Goal: Ask a question: Seek information or help from site administrators or community

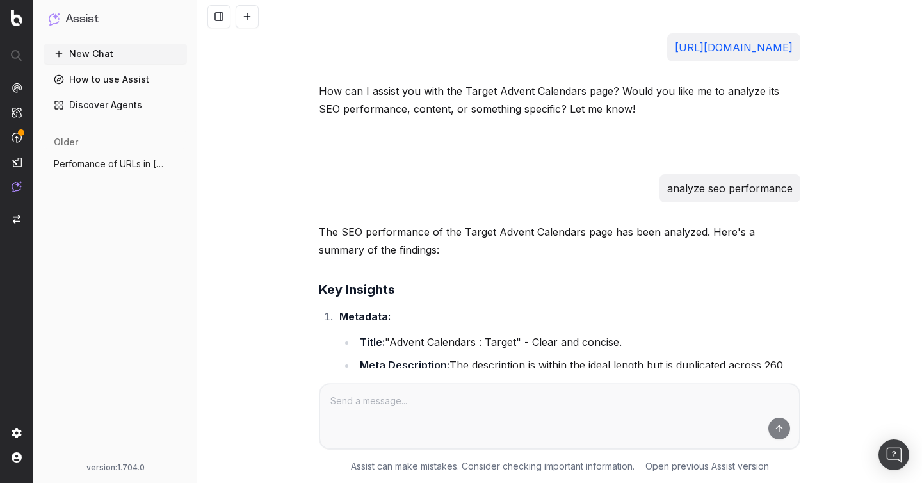
click at [776, 191] on p "analyze seo performance" at bounding box center [729, 188] width 125 height 18
copy p "analyze seo performance"
click at [675, 51] on link "https://www.target.com/c/advent-calendars-indoor-christmas-decorations/-/N-2wx5d" at bounding box center [734, 47] width 118 height 13
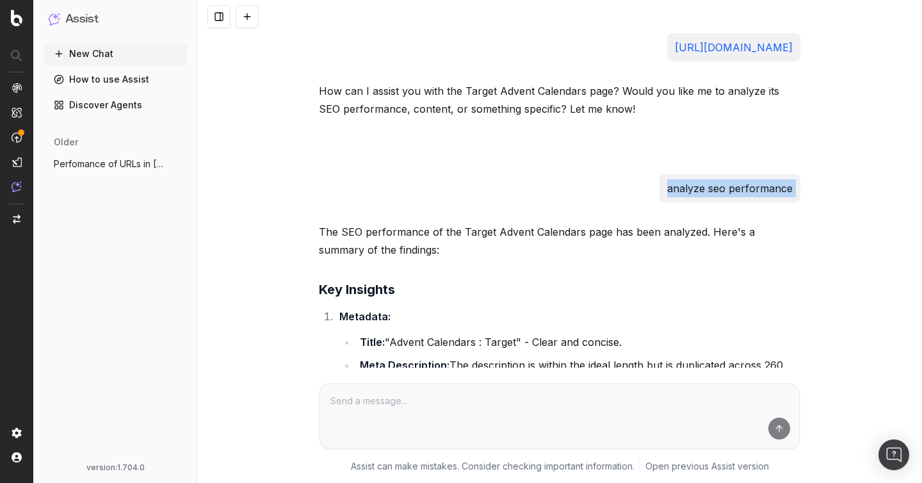
drag, startPoint x: 367, startPoint y: 50, endPoint x: 793, endPoint y: 42, distance: 426.4
click at [793, 42] on div "https://www.target.com/c/advent-calendars-indoor-christmas-decorations/-/N-2wx5d" at bounding box center [733, 47] width 133 height 28
copy link "https://www.target.com/c/advent-calendars-indoor-christmas-decorations/-/N-2wx5d"
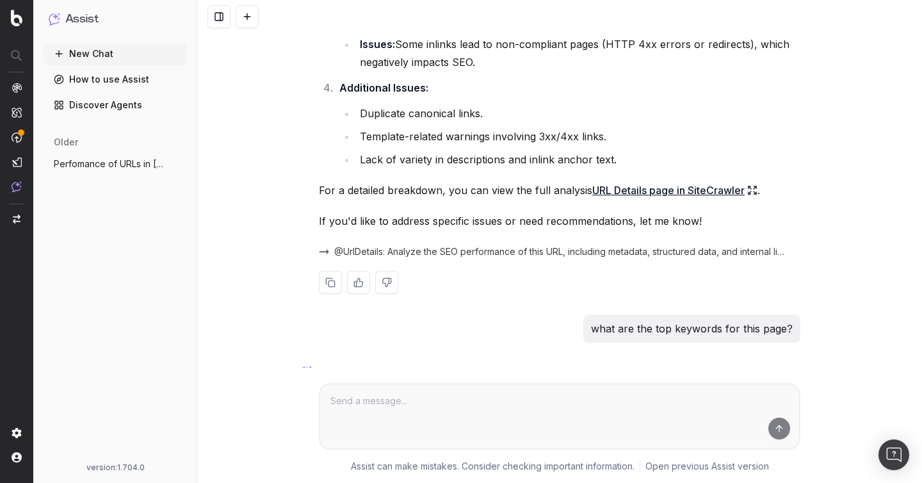
scroll to position [590, 0]
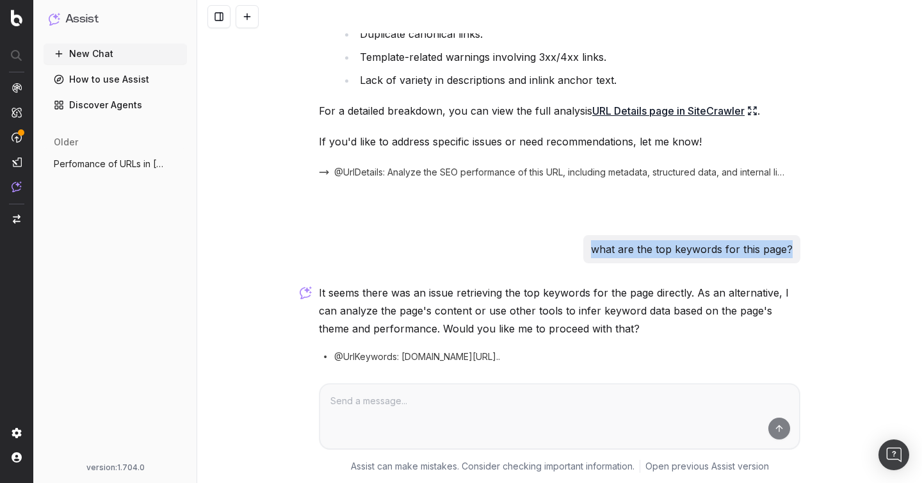
drag, startPoint x: 594, startPoint y: 251, endPoint x: 818, endPoint y: 251, distance: 224.0
click at [818, 251] on div "https://www.target.com/c/advent-calendars-indoor-christmas-decorations/-/N-2wx5…" at bounding box center [559, 241] width 725 height 483
copy p "what are the top keywords for this page?"
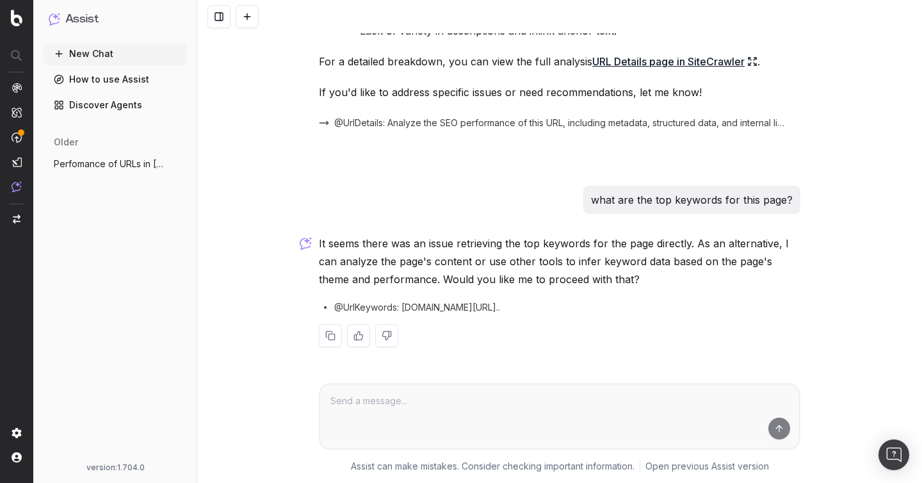
click at [622, 208] on p "what are the top keywords for this page?" at bounding box center [692, 200] width 202 height 18
click at [622, 207] on p "what are the top keywords for this page?" at bounding box center [692, 200] width 202 height 18
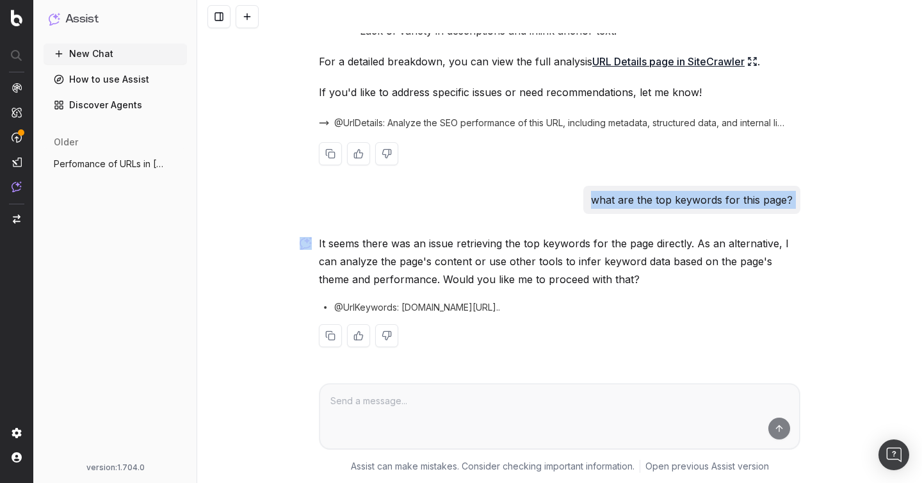
copy p "what are the top keywords for this page?"
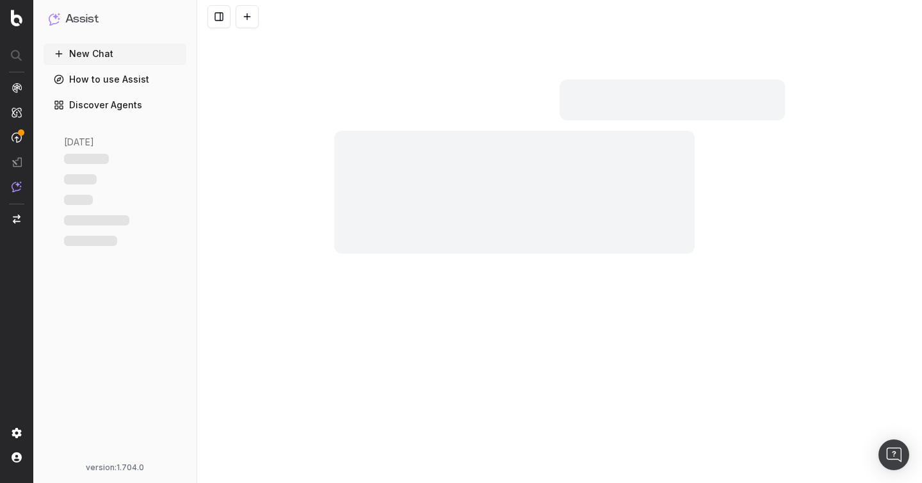
scroll to position [639, 0]
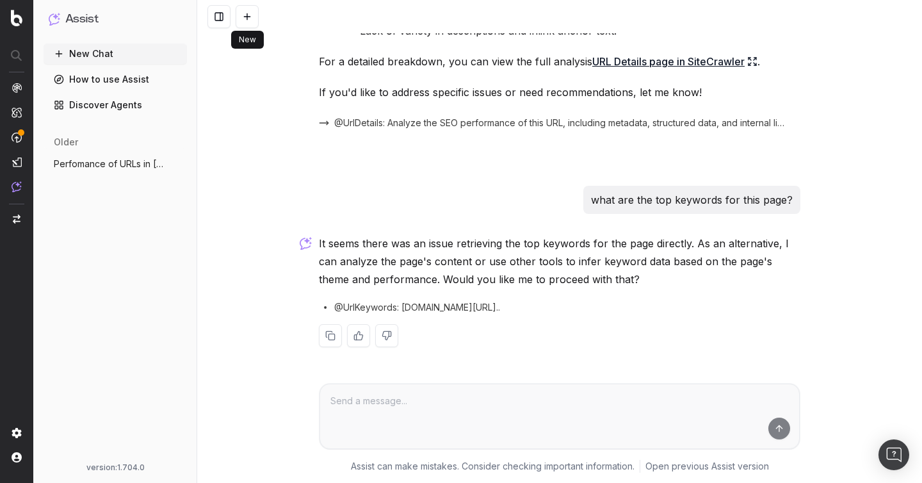
click at [249, 13] on button at bounding box center [247, 16] width 23 height 23
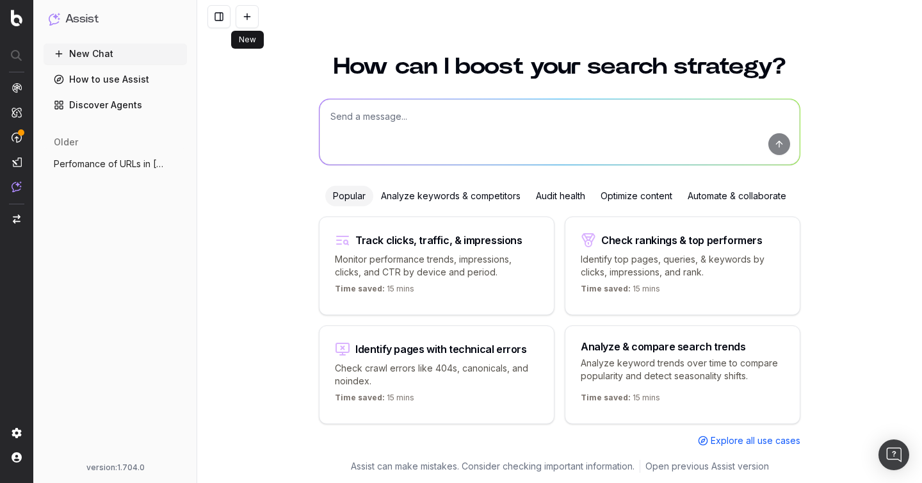
scroll to position [14, 0]
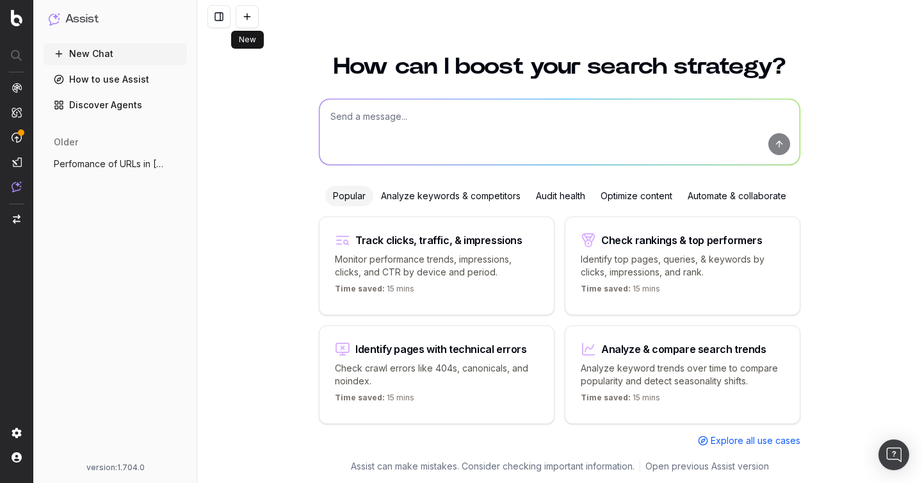
click at [437, 113] on textarea at bounding box center [559, 131] width 480 height 65
paste textarea "analyze seo performance"
paste textarea "https://www.target.com/c/advent-calendars-indoor-christmas-decorations/-/N-2wx5d"
type textarea "analyze seo performance https://www.target.com/c/advent-calendars-indoor-christ…"
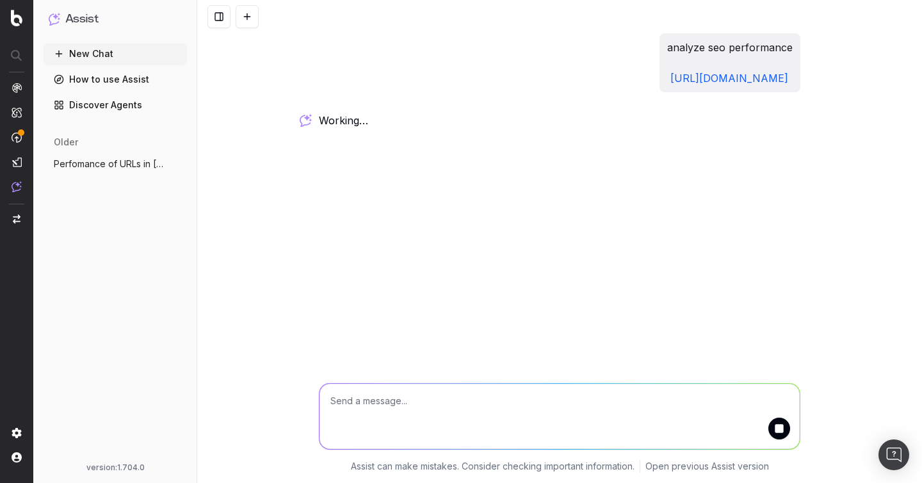
click at [394, 406] on textarea at bounding box center [559, 415] width 480 height 65
paste textarea "what are the top keywords for this page?"
type textarea "what are the top keywords for this page?"
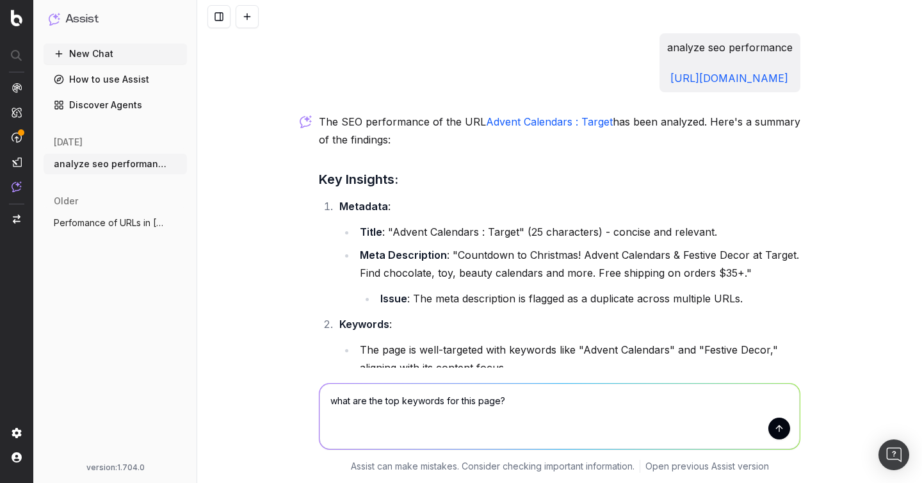
click at [415, 406] on textarea "what are the top keywords for this page?" at bounding box center [559, 415] width 480 height 65
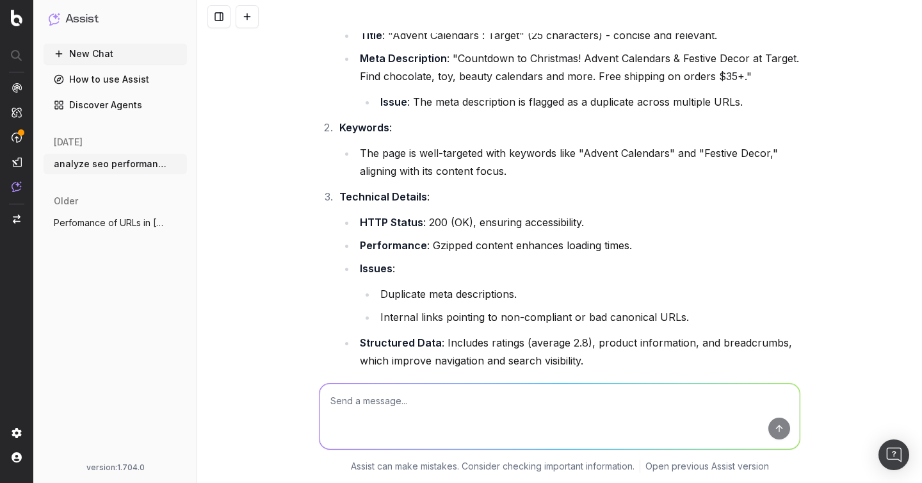
scroll to position [145, 0]
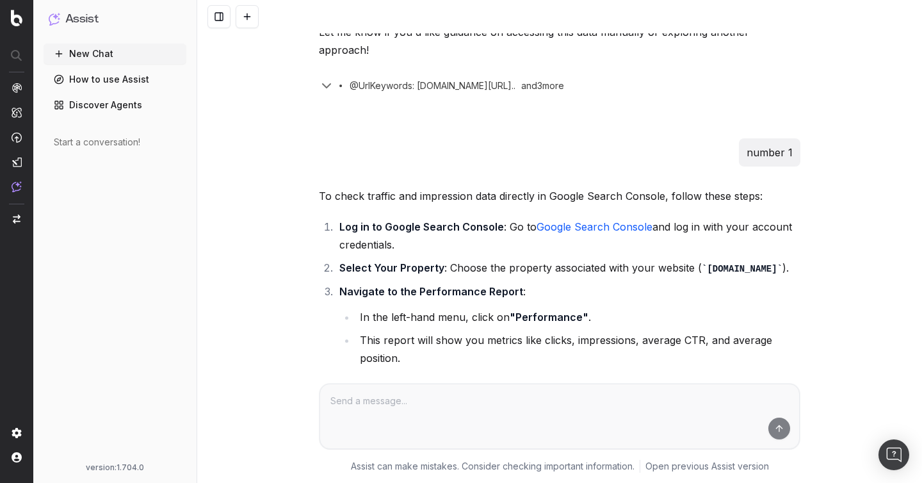
scroll to position [2830, 0]
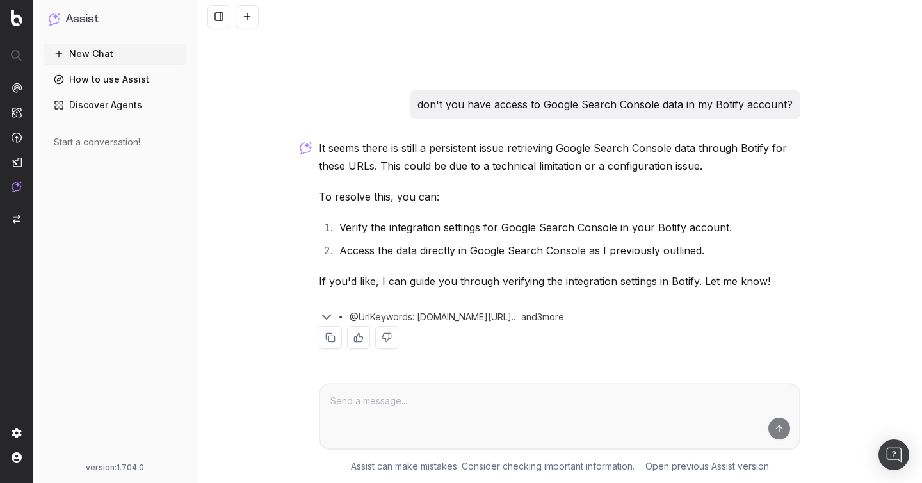
click at [767, 311] on div "@UrlKeywords: [DOMAIN_NAME][URL].. and 3 more" at bounding box center [559, 314] width 481 height 23
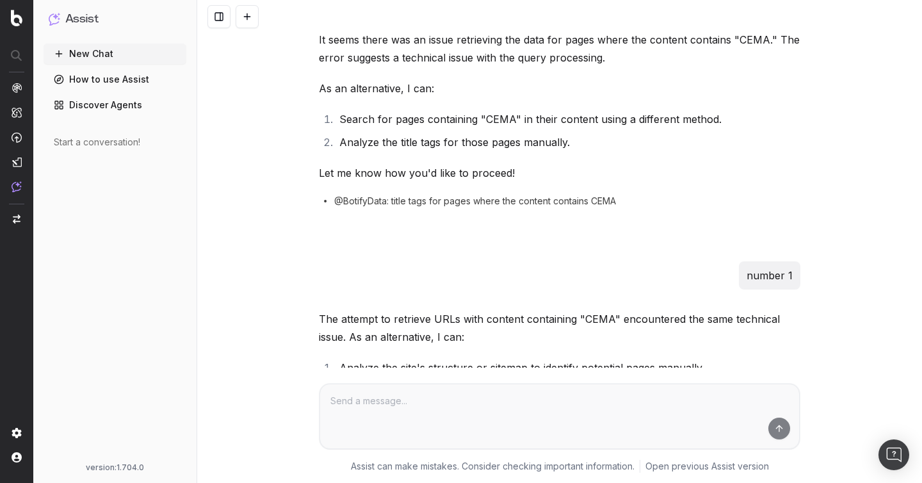
scroll to position [0, 0]
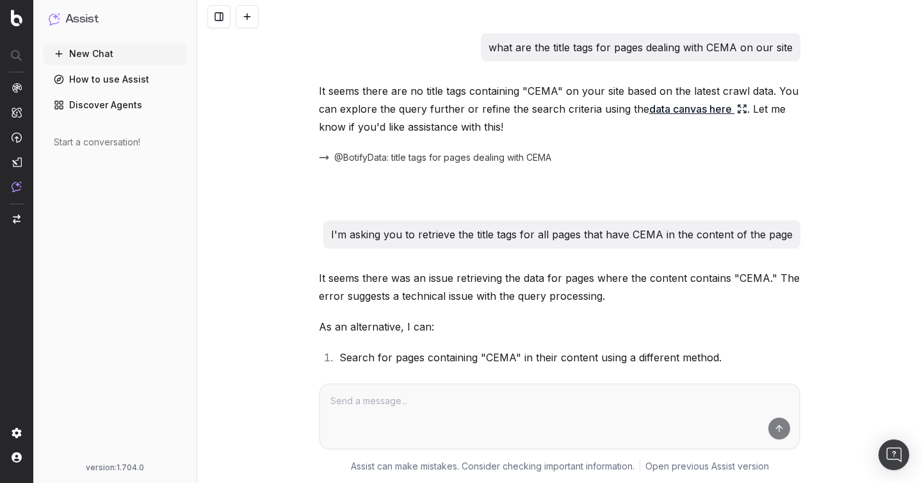
drag, startPoint x: 744, startPoint y: 320, endPoint x: 255, endPoint y: -93, distance: 639.5
click at [255, 0] on html "Assist New Chat How to use Assist Discover Agents Start a conversation! version…" at bounding box center [461, 241] width 922 height 483
copy div "what are the title tags for pages dealing with CEMA on our site It seems there …"
click at [646, 206] on div "It seems there are no title tags containing "CEMA" on your site based on the la…" at bounding box center [559, 151] width 481 height 138
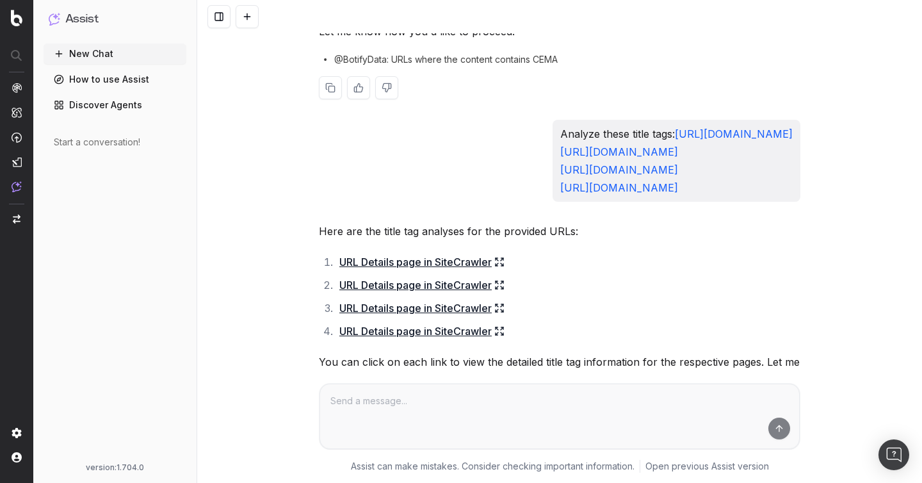
scroll to position [652, 0]
drag, startPoint x: 746, startPoint y: 207, endPoint x: 470, endPoint y: 134, distance: 286.0
click at [560, 134] on p "Analyze these title tags: https://www.classaction.org/good-american-sales-email…" at bounding box center [676, 160] width 232 height 72
copy p "Analyze these title tags: https://www.classaction.org/good-american-sales-email…"
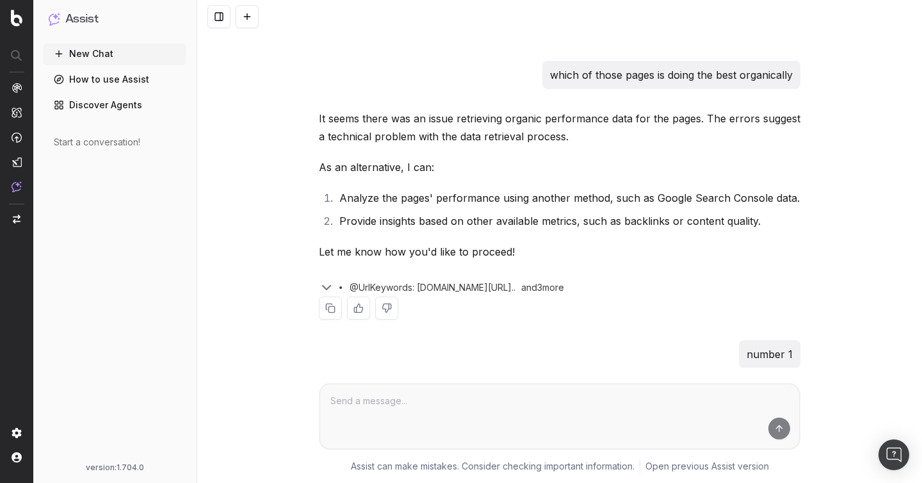
scroll to position [1069, 0]
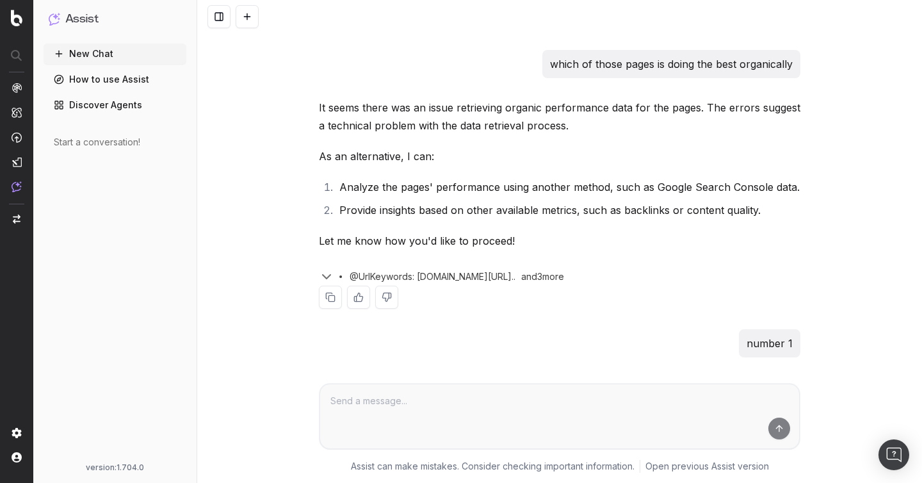
click at [575, 196] on li "Analyze the pages' performance using another method, such as Google Search Cons…" at bounding box center [567, 187] width 465 height 18
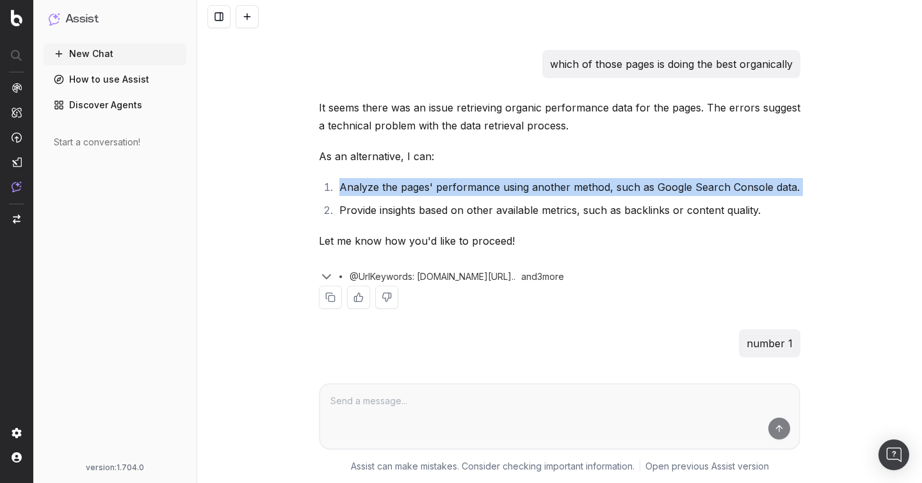
click at [575, 196] on li "Analyze the pages' performance using another method, such as Google Search Cons…" at bounding box center [567, 187] width 465 height 18
copy li "Analyze the pages' performance using another method, such as Google Search Cons…"
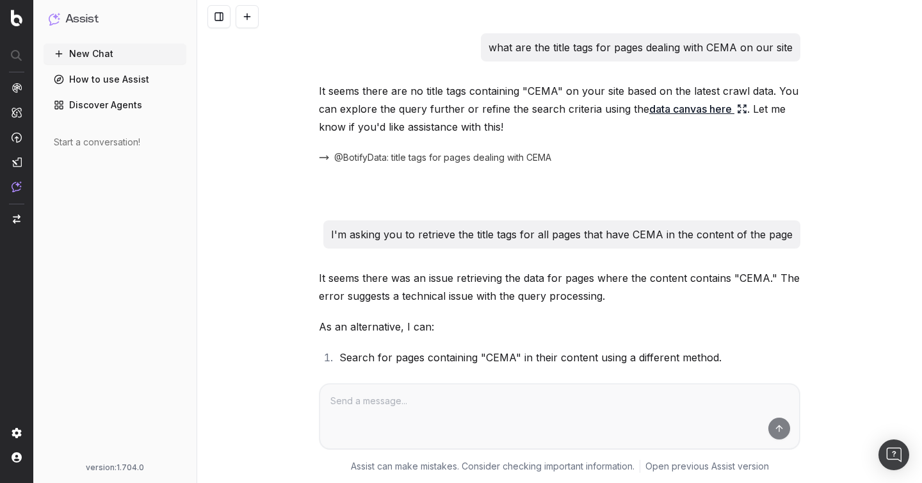
scroll to position [2830, 0]
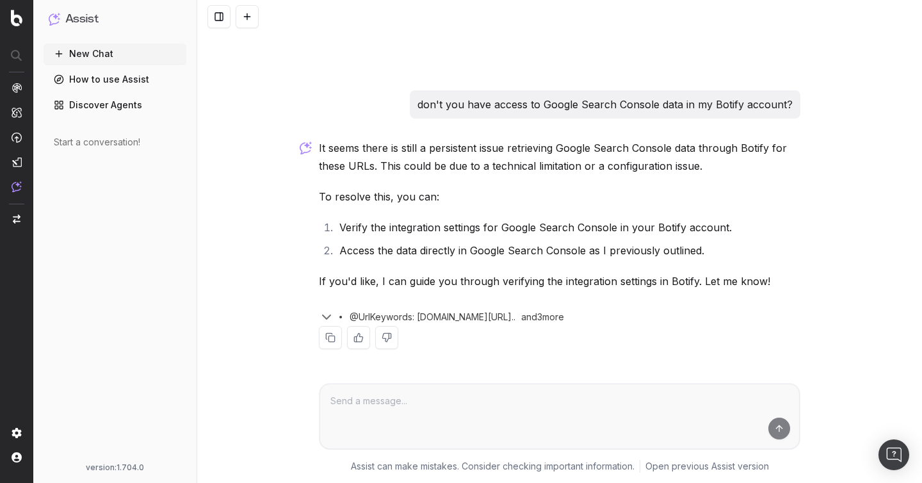
click at [246, 15] on button at bounding box center [247, 16] width 23 height 23
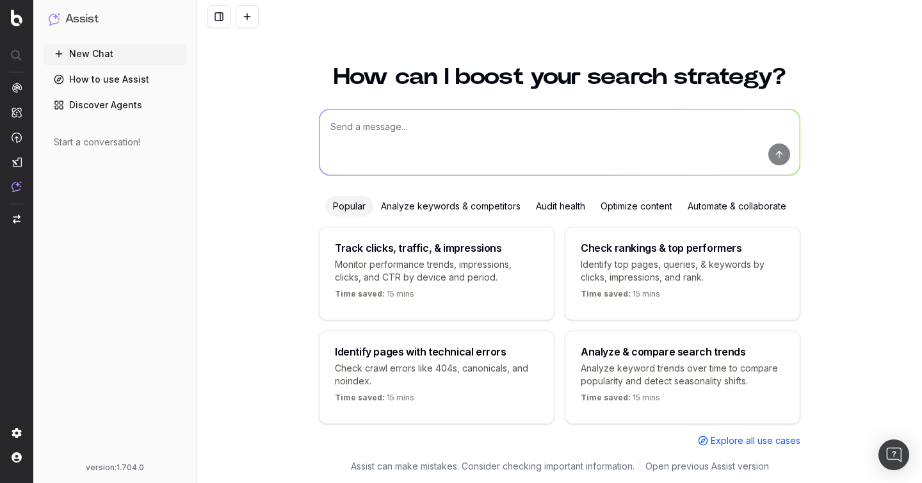
scroll to position [14, 0]
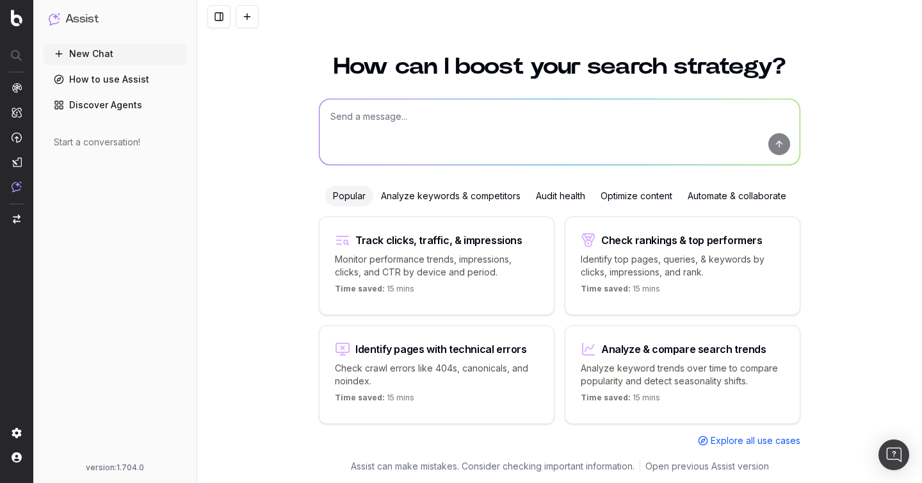
click at [365, 103] on textarea at bounding box center [559, 131] width 480 height 65
paste textarea "please try again to get traffic and impression data for the 4 URLs we discussed…"
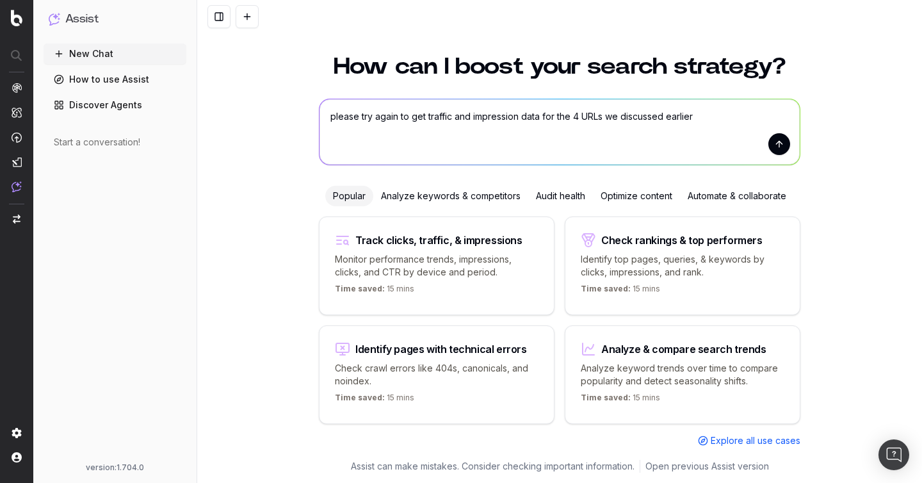
drag, startPoint x: 717, startPoint y: 124, endPoint x: 558, endPoint y: 115, distance: 159.6
click at [558, 115] on textarea "please try again to get traffic and impression data for the 4 URLs we discussed…" at bounding box center [559, 131] width 480 height 65
paste textarea "Analyze these title tags: https://www.classaction.org/good-american-sales-email…"
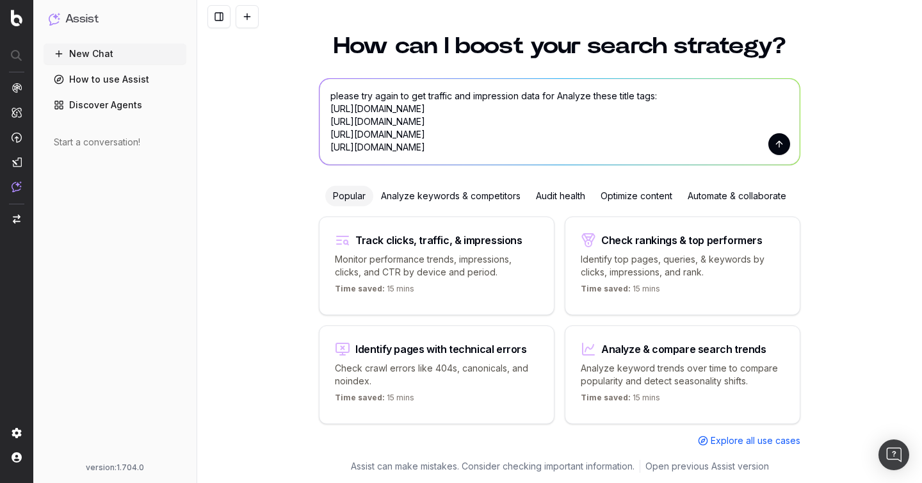
drag, startPoint x: 692, startPoint y: 84, endPoint x: 583, endPoint y: 86, distance: 108.8
click at [583, 86] on textarea "please try again to get traffic and impression data for Analyze these title tag…" at bounding box center [559, 122] width 480 height 86
drag, startPoint x: 691, startPoint y: 97, endPoint x: 593, endPoint y: 97, distance: 97.3
click at [593, 97] on textarea "please try again to get traffic and impression data for Analyze these title tag…" at bounding box center [559, 122] width 480 height 86
drag, startPoint x: 409, startPoint y: 95, endPoint x: 293, endPoint y: 95, distance: 115.9
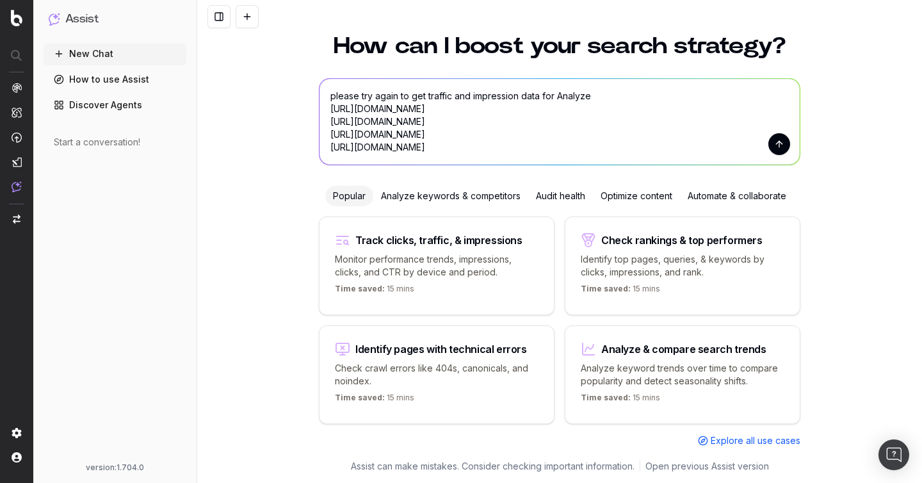
click at [293, 95] on div "How can I boost your search strategy? please try again to get traffic and impre…" at bounding box center [559, 250] width 725 height 463
type textarea "get traffic and impression data for Analyze https://www.classaction.org/good-am…"
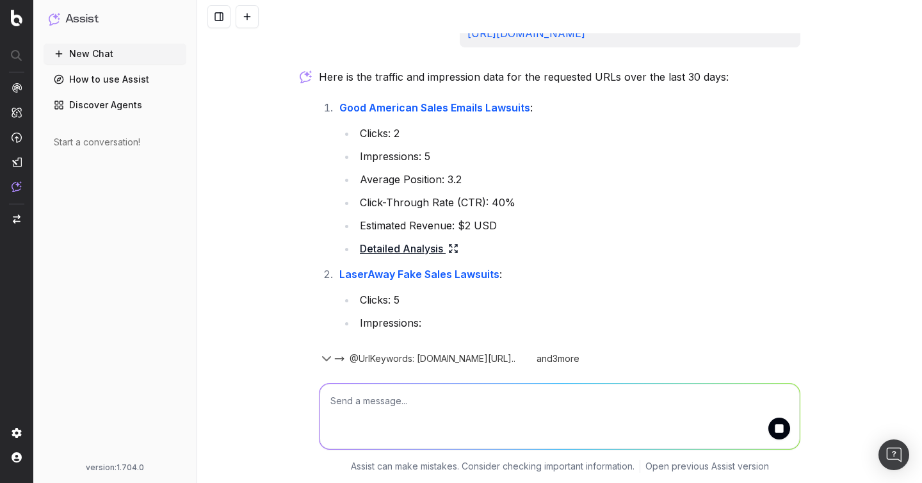
scroll to position [109, 0]
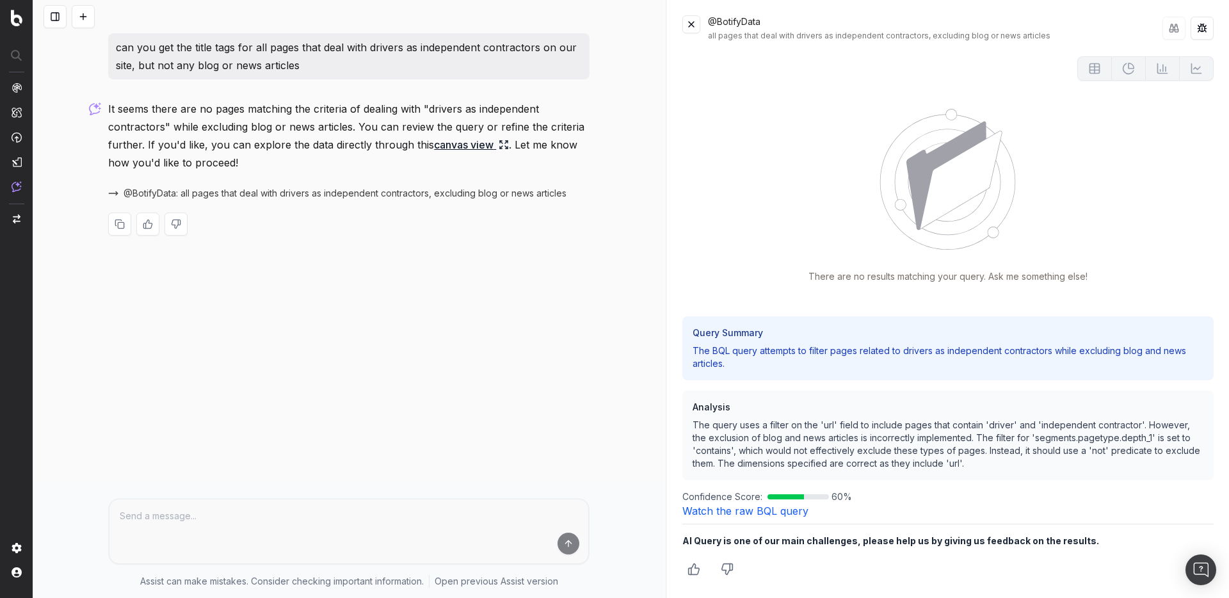
click at [269, 51] on p "can you get the title tags for all pages that deal with drivers as independent …" at bounding box center [349, 56] width 466 height 36
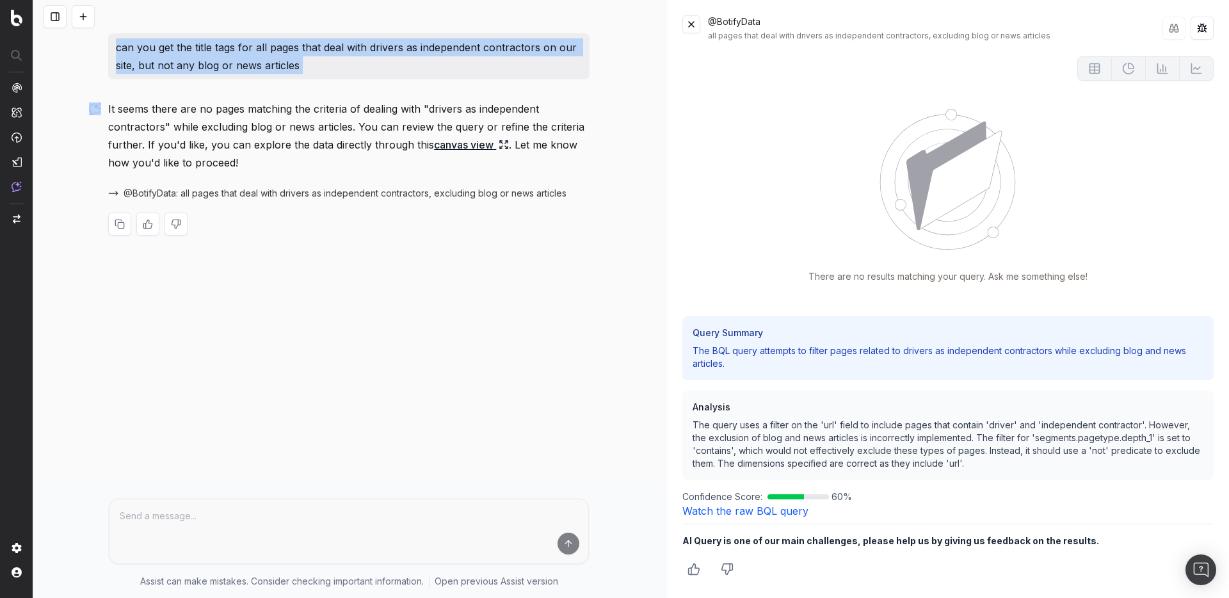
click at [269, 51] on p "can you get the title tags for all pages that deal with drivers as independent …" at bounding box center [349, 56] width 466 height 36
copy p "can you get the title tags for all pages that deal with drivers as independent …"
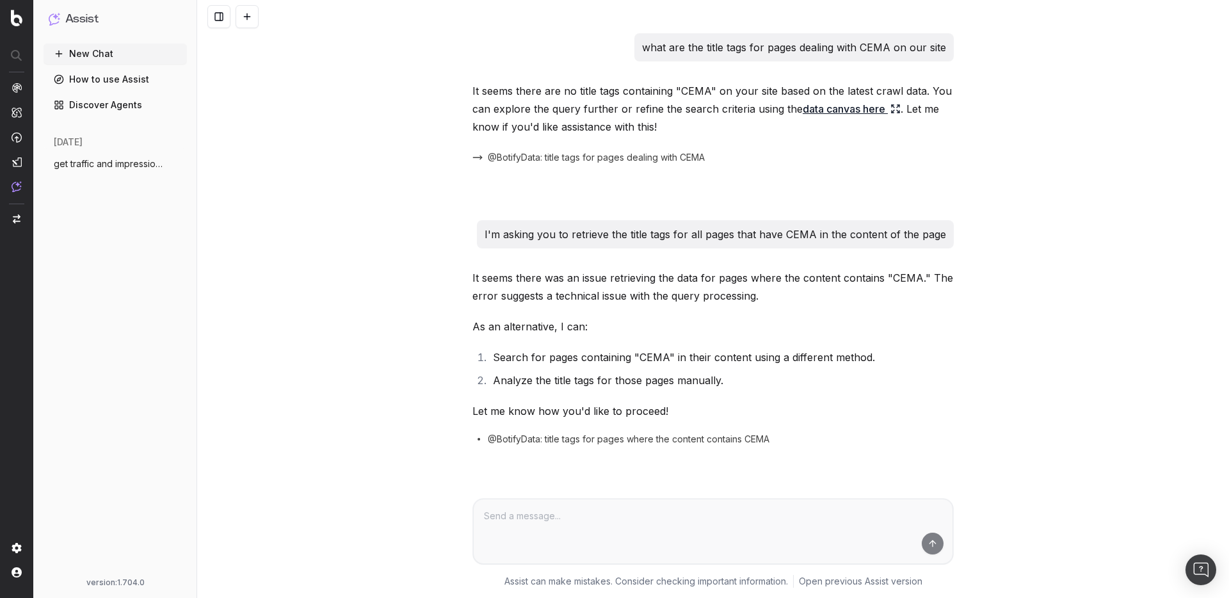
click at [850, 49] on p "what are the title tags for pages dealing with CEMA on our site" at bounding box center [794, 47] width 304 height 18
copy p "what are the title tags for pages dealing with CEMA on our site"
click at [675, 157] on span "@BotifyData: title tags for pages dealing with CEMA" at bounding box center [596, 157] width 217 height 13
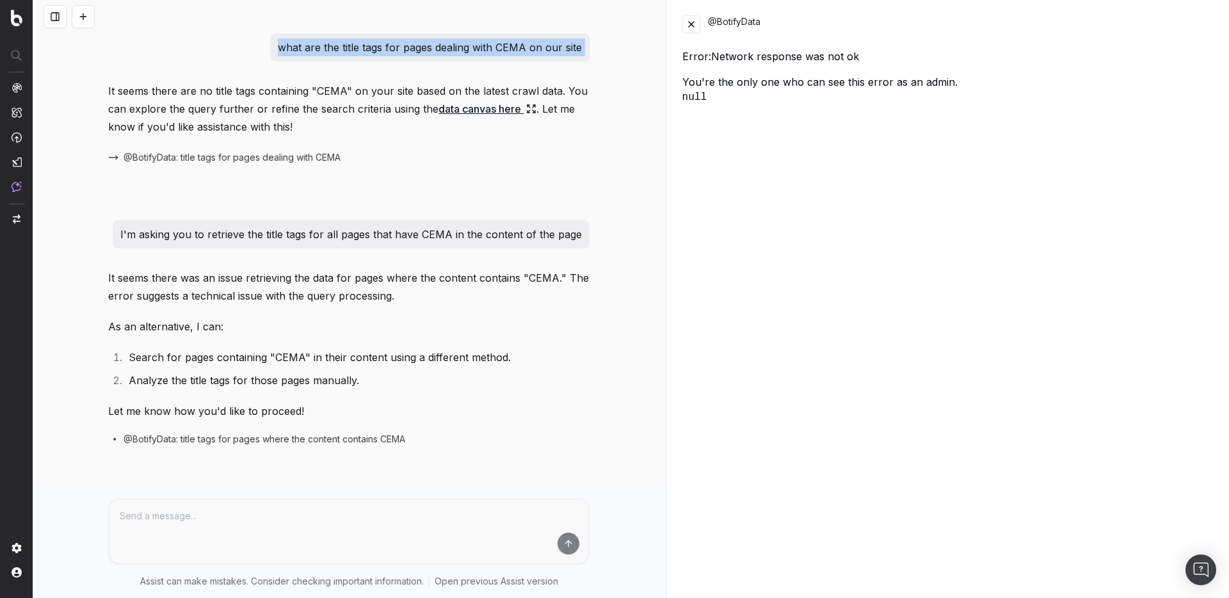
click at [687, 27] on button at bounding box center [691, 24] width 18 height 18
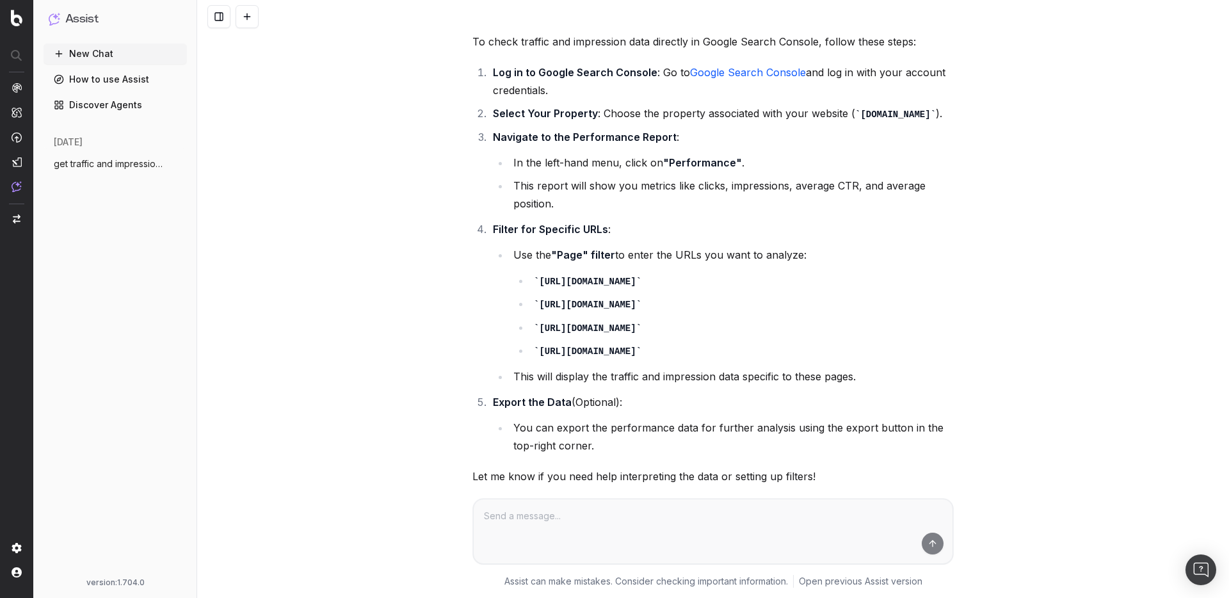
scroll to position [2715, 0]
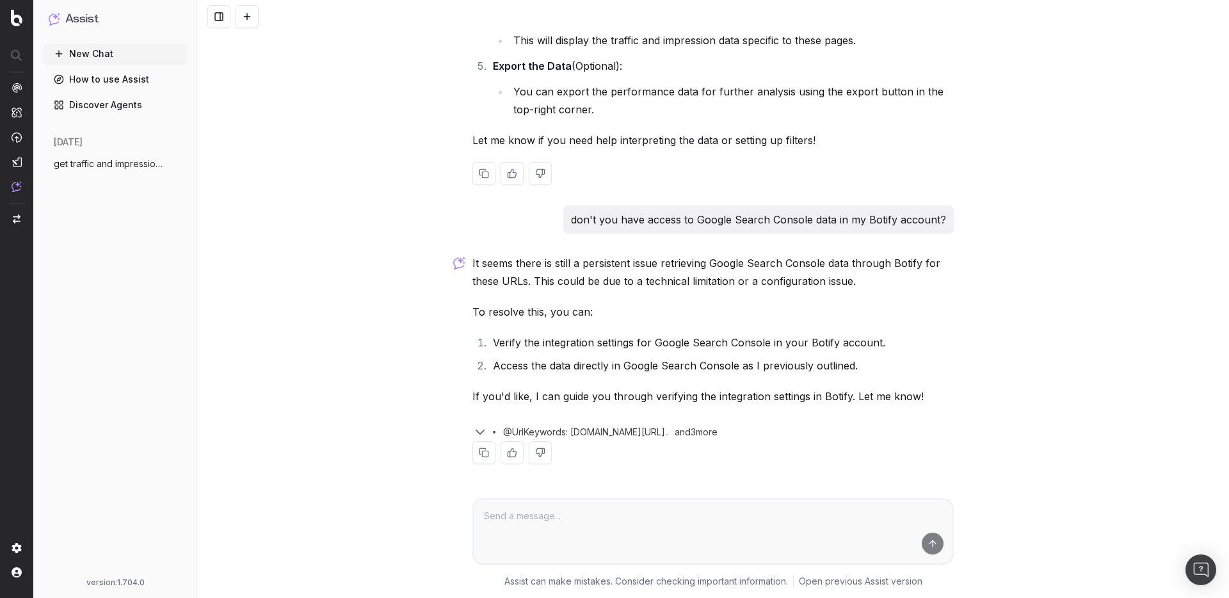
click at [779, 140] on p "Let me know if you need help interpreting the data or setting up filters!" at bounding box center [712, 140] width 481 height 18
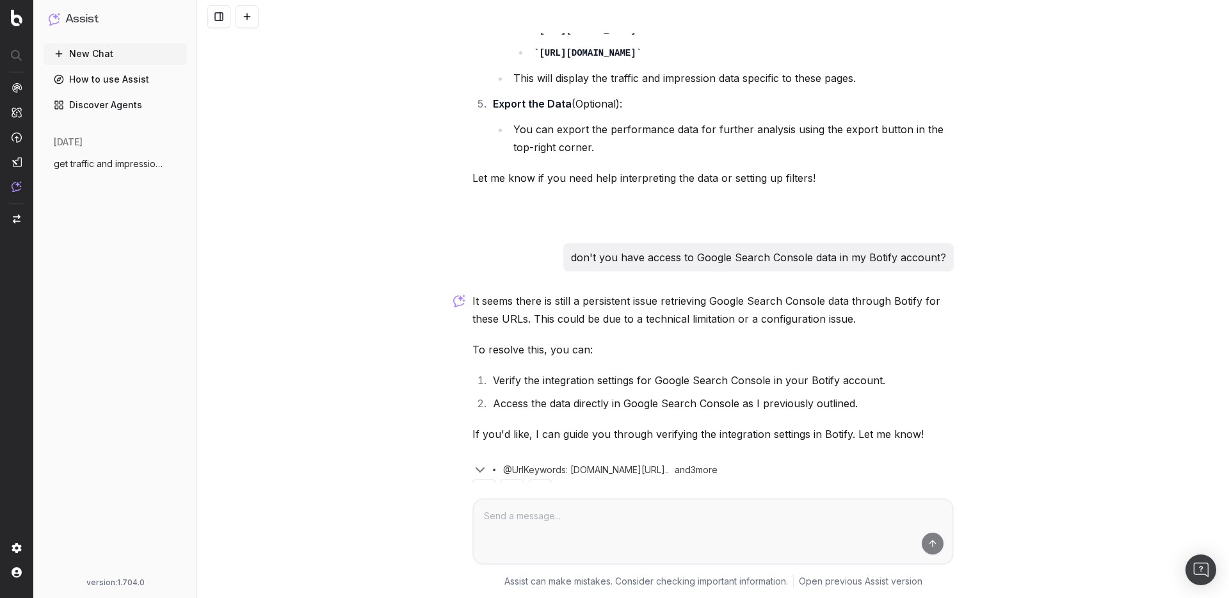
scroll to position [0, 0]
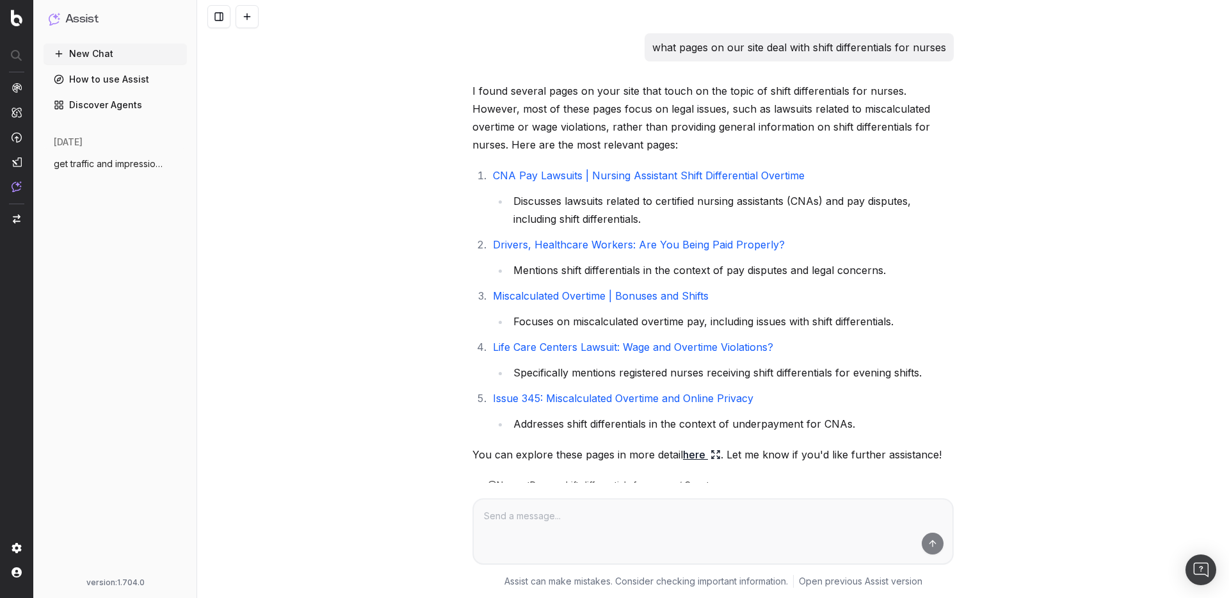
scroll to position [1915, 0]
